Goal: Navigation & Orientation: Find specific page/section

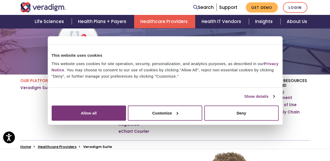
scroll to position [43, 0]
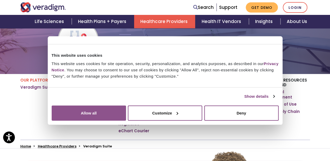
click at [126, 112] on button "Allow all" at bounding box center [89, 112] width 74 height 15
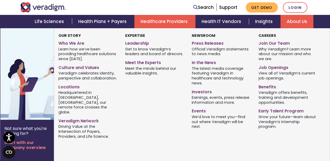
scroll to position [1075, 0]
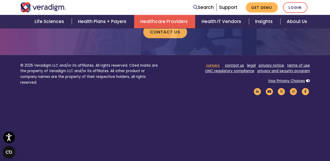
click at [218, 63] on link "careers" at bounding box center [213, 65] width 14 height 5
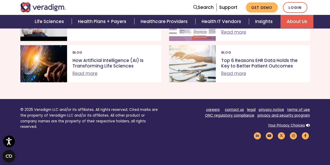
scroll to position [601, 0]
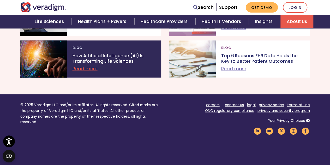
click at [27, 77] on div at bounding box center [43, 58] width 47 height 37
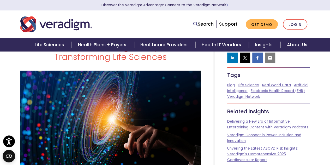
scroll to position [21, 0]
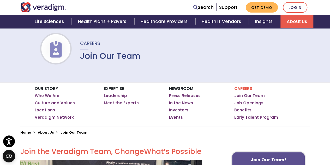
scroll to position [40, 0]
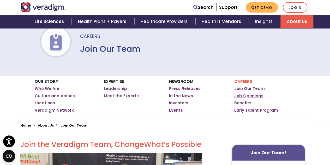
click at [251, 93] on link "Job Openings" at bounding box center [248, 95] width 29 height 5
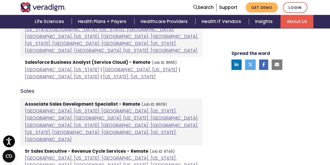
scroll to position [431, 0]
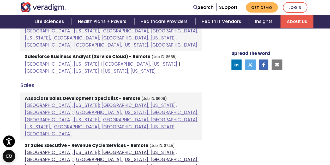
click at [29, 149] on link "[GEOGRAPHIC_DATA], [US_STATE]; [GEOGRAPHIC_DATA], [US_STATE], [GEOGRAPHIC_DATA]…" at bounding box center [112, 166] width 174 height 35
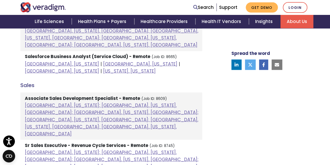
click at [35, 95] on strong "Associate Sales Development Specialist - Remote" at bounding box center [82, 98] width 115 height 6
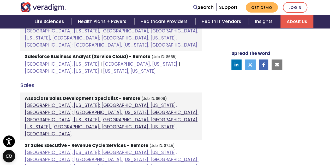
click at [31, 102] on link "[GEOGRAPHIC_DATA], [US_STATE]; [GEOGRAPHIC_DATA], [US_STATE], [GEOGRAPHIC_DATA]…" at bounding box center [112, 119] width 174 height 35
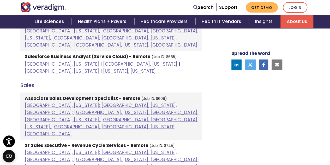
click at [93, 142] on strong "Sr Sales Executive - Revenue Cycle Services - Remote" at bounding box center [86, 145] width 123 height 6
click at [56, 142] on strong "Sr Sales Executive - Revenue Cycle Services - Remote" at bounding box center [86, 145] width 123 height 6
click at [43, 142] on strong "Sr Sales Executive - Revenue Cycle Services - Remote" at bounding box center [86, 145] width 123 height 6
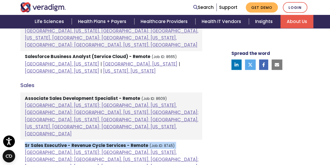
click at [43, 142] on strong "Sr Sales Executive - Revenue Cycle Services - Remote" at bounding box center [86, 145] width 123 height 6
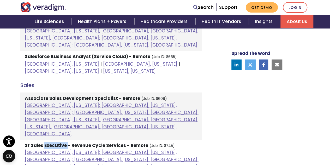
click at [43, 142] on strong "Sr Sales Executive - Revenue Cycle Services - Remote" at bounding box center [86, 145] width 123 height 6
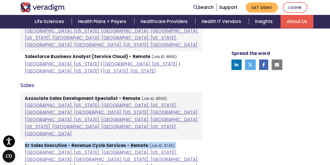
click at [43, 142] on strong "Sr Sales Executive - Revenue Cycle Services - Remote" at bounding box center [86, 145] width 123 height 6
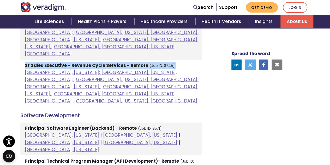
scroll to position [514, 0]
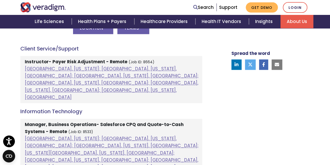
scroll to position [314, 0]
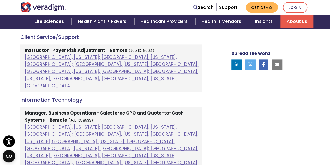
click at [38, 107] on li "Manager, Business Operations- Salesforce CPQ and Quote-to-Cash Systems - Remote…" at bounding box center [111, 137] width 182 height 61
click at [38, 110] on strong "Manager, Business Operations- Salesforce CPQ and Quote-to-Cash Systems - Remote" at bounding box center [104, 116] width 159 height 13
click at [32, 110] on strong "Manager, Business Operations- Salesforce CPQ and Quote-to-Cash Systems - Remote" at bounding box center [104, 116] width 159 height 13
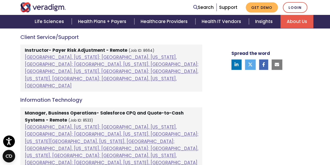
click at [32, 110] on strong "Manager, Business Operations- Salesforce CPQ and Quote-to-Cash Systems - Remote" at bounding box center [104, 116] width 159 height 13
click at [34, 110] on strong "Manager, Business Operations- Salesforce CPQ and Quote-to-Cash Systems - Remote" at bounding box center [104, 116] width 159 height 13
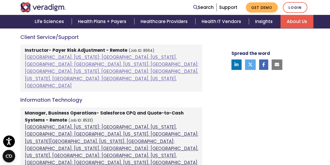
click at [36, 124] on link "Atlanta, Georgia; Columbia, South Carolina, United States; Houston, Texas, Unit…" at bounding box center [112, 145] width 174 height 42
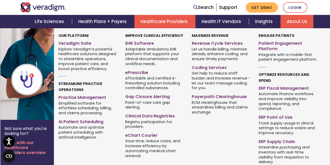
scroll to position [209, 0]
